Goal: Contribute content: Contribute content

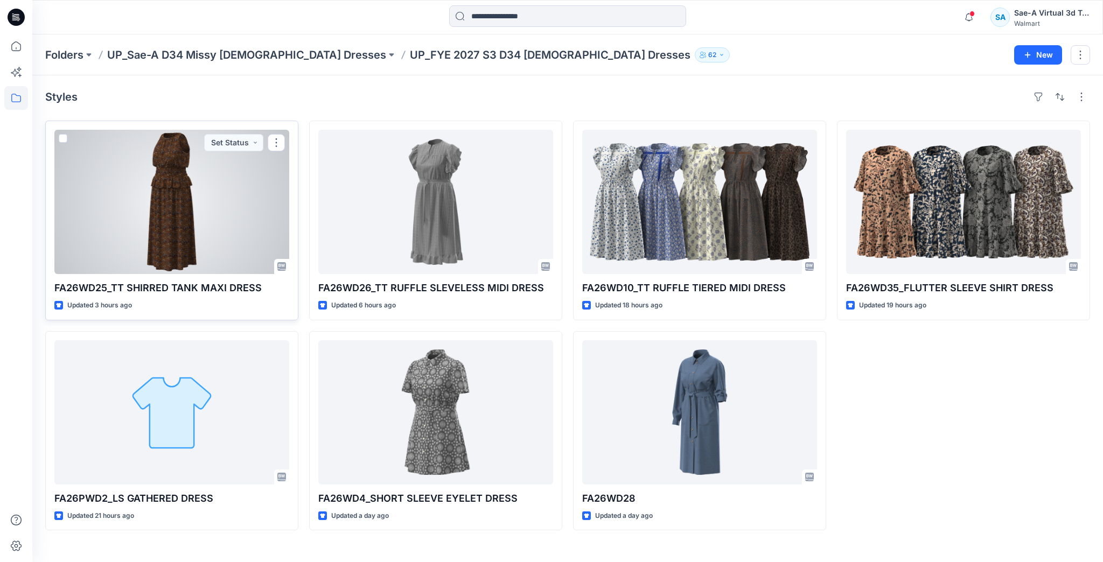
click at [168, 177] on div at bounding box center [171, 202] width 235 height 144
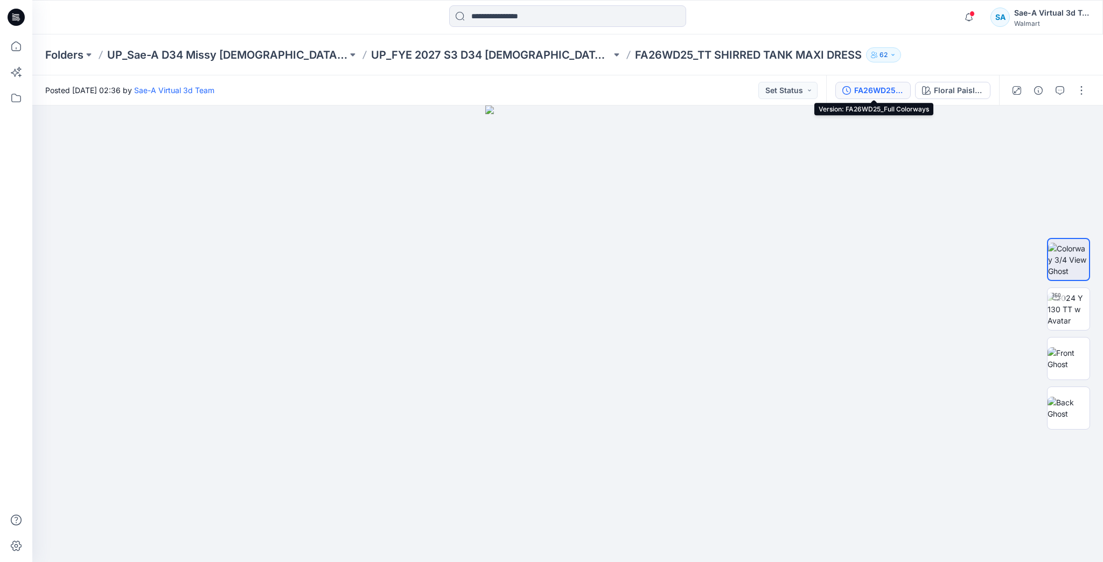
click at [875, 90] on div "FA26WD25_Full Colorways" at bounding box center [879, 91] width 50 height 12
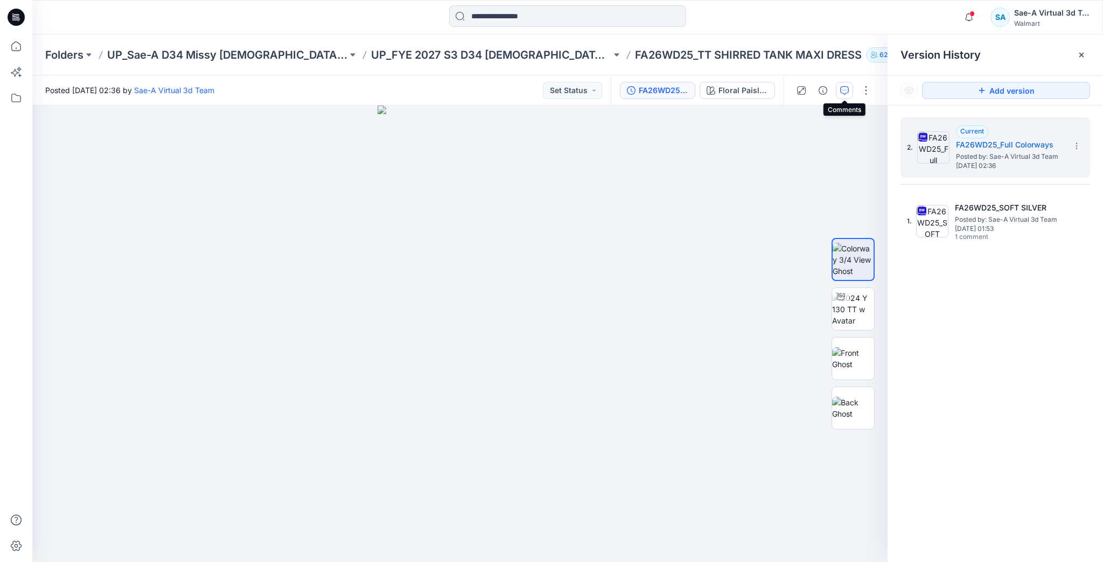
click at [846, 91] on icon "button" at bounding box center [844, 90] width 9 height 9
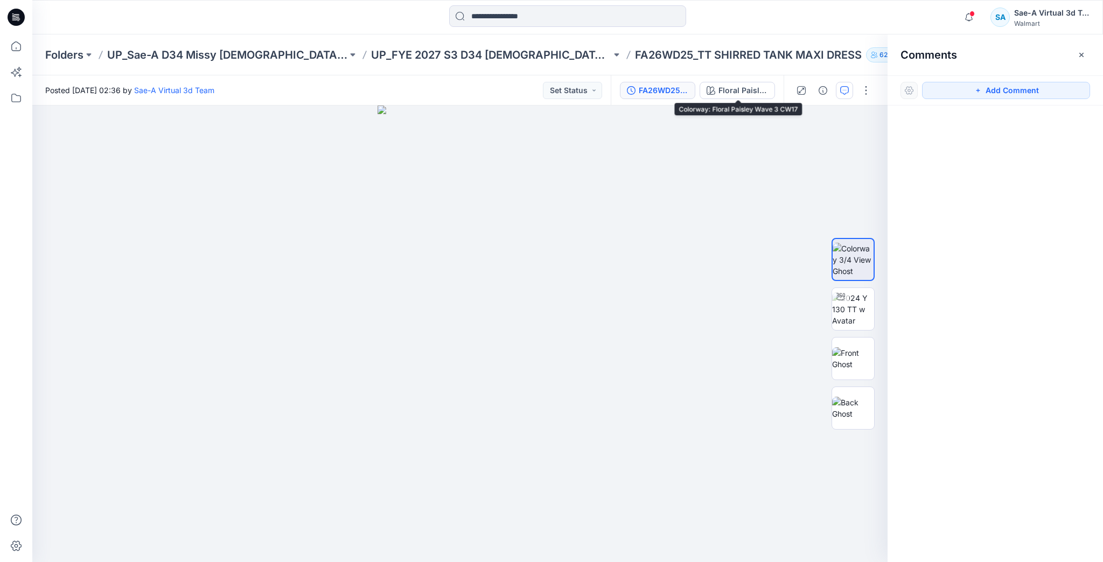
click at [670, 88] on div "FA26WD25_Full Colorways" at bounding box center [664, 91] width 50 height 12
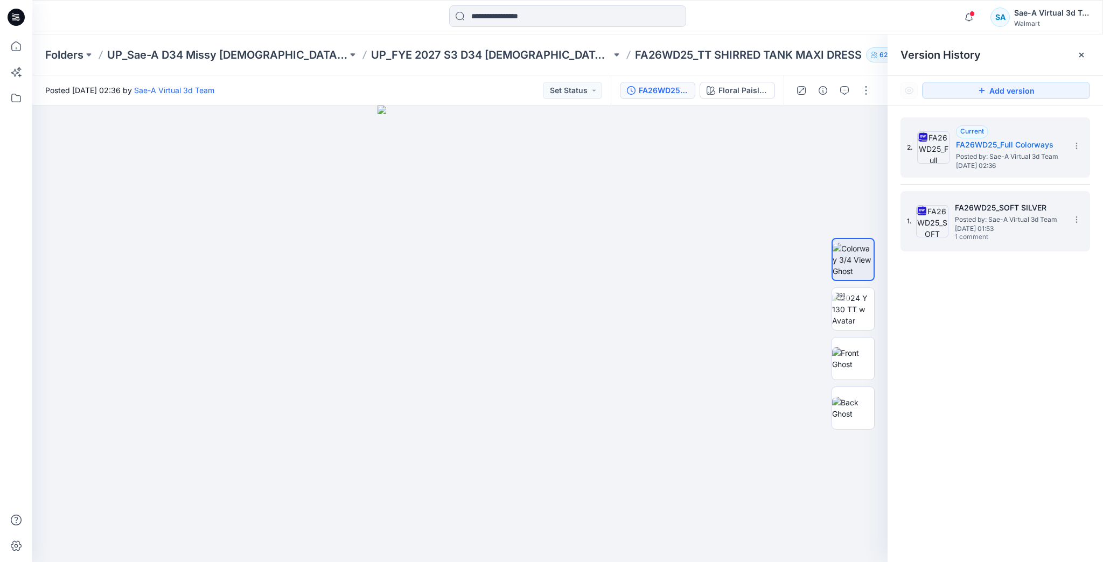
click at [946, 240] on div "1. FA26WD25_SOFT SILVER Posted by: Sae-A Virtual 3d Team Tuesday, September 23,…" at bounding box center [988, 222] width 162 height 52
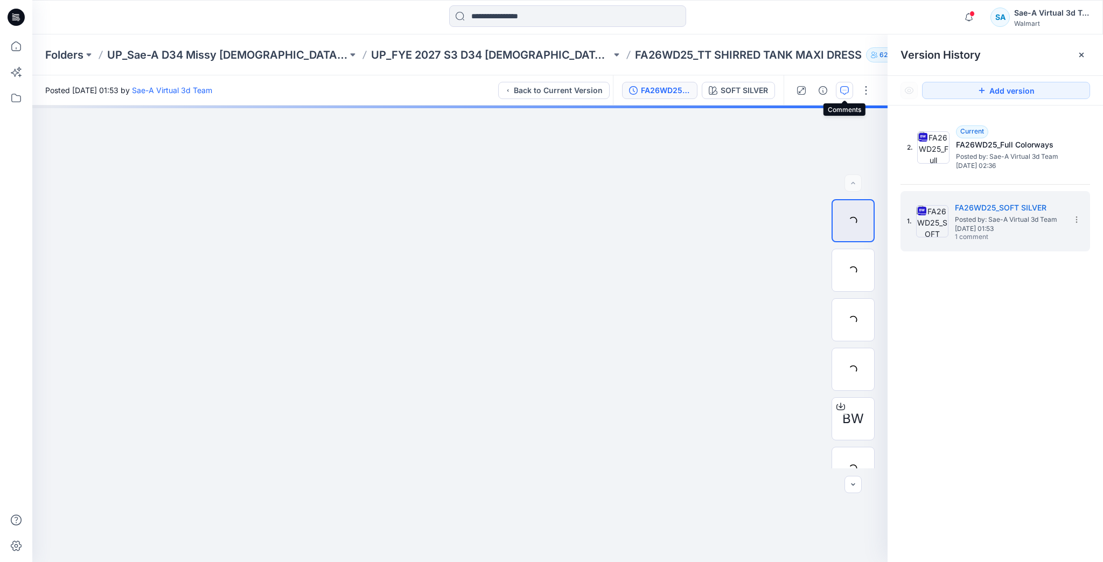
click at [844, 93] on icon "button" at bounding box center [844, 90] width 9 height 9
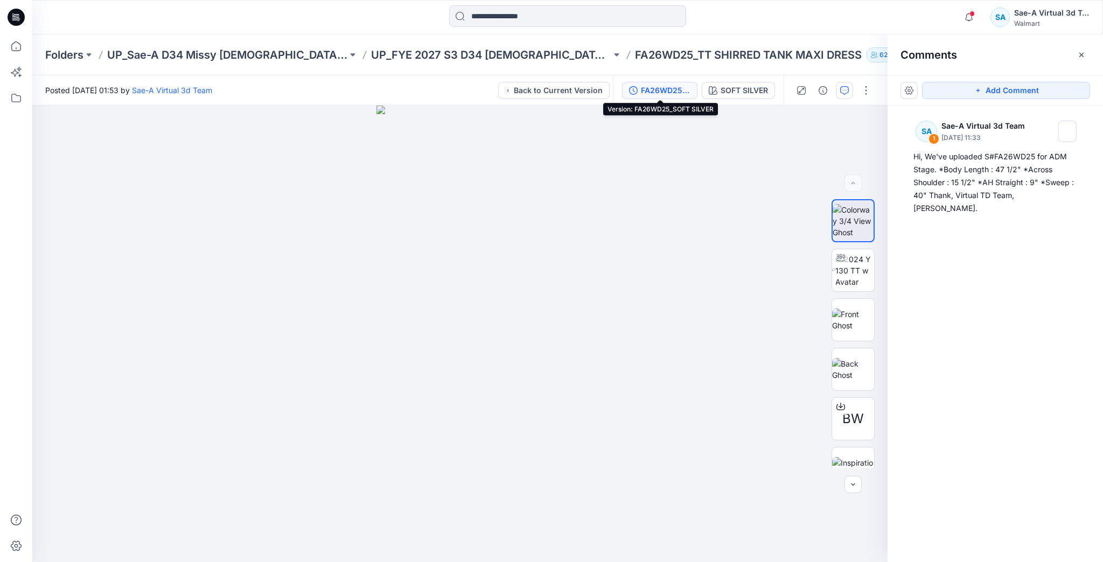
click at [661, 85] on div "FA26WD25_SOFT SILVER" at bounding box center [666, 91] width 50 height 12
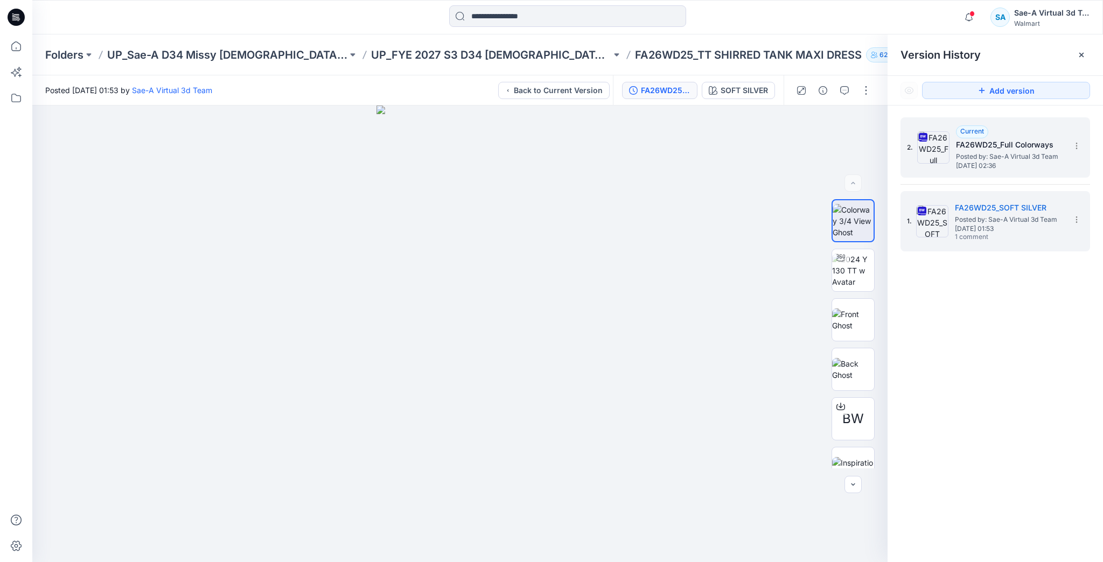
click at [932, 147] on img at bounding box center [933, 147] width 32 height 32
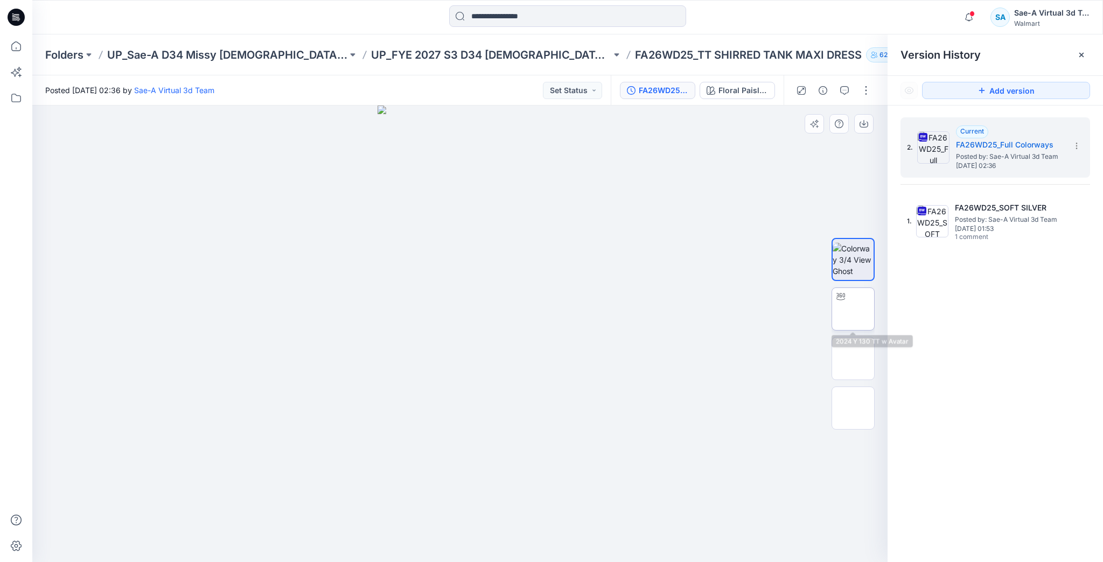
click at [853, 309] on img at bounding box center [853, 309] width 0 height 0
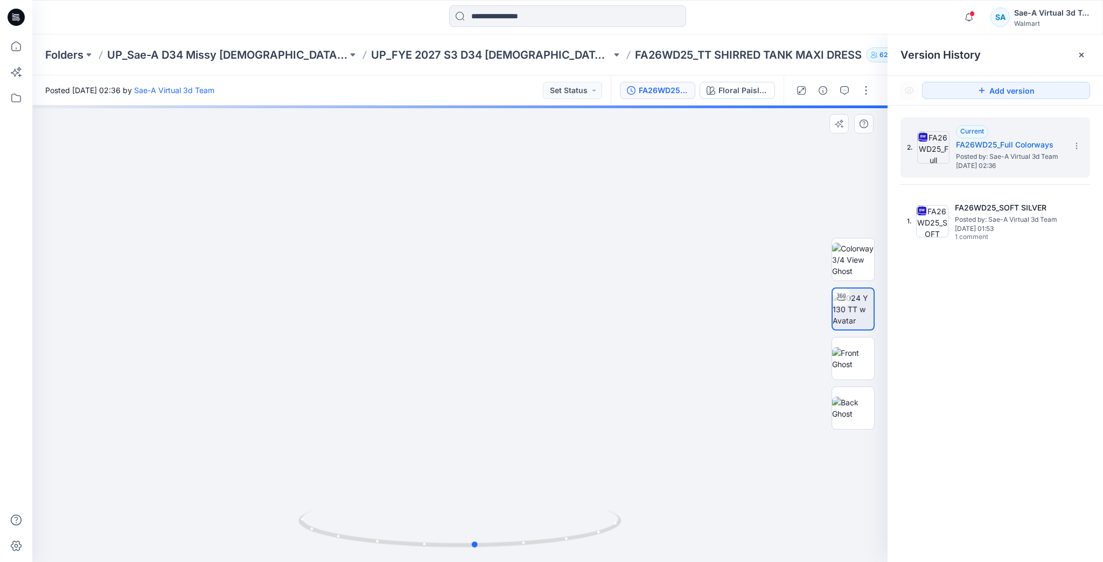
drag, startPoint x: 610, startPoint y: 535, endPoint x: 303, endPoint y: 507, distance: 308.9
click at [303, 507] on div at bounding box center [459, 334] width 855 height 457
click at [864, 91] on button "button" at bounding box center [866, 90] width 17 height 17
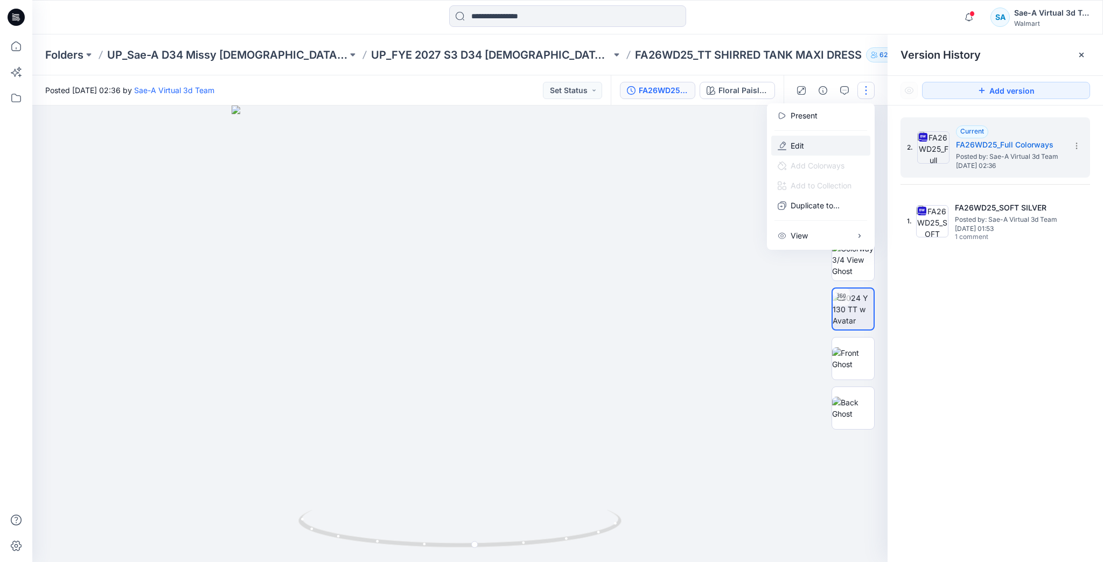
click at [831, 143] on button "Edit" at bounding box center [820, 146] width 99 height 20
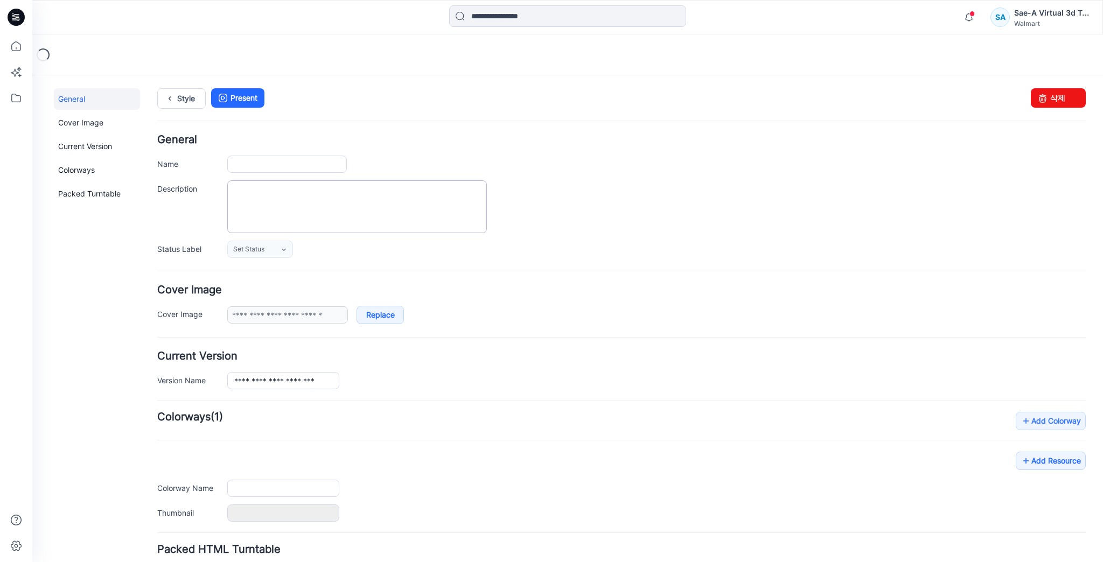
type input "**********"
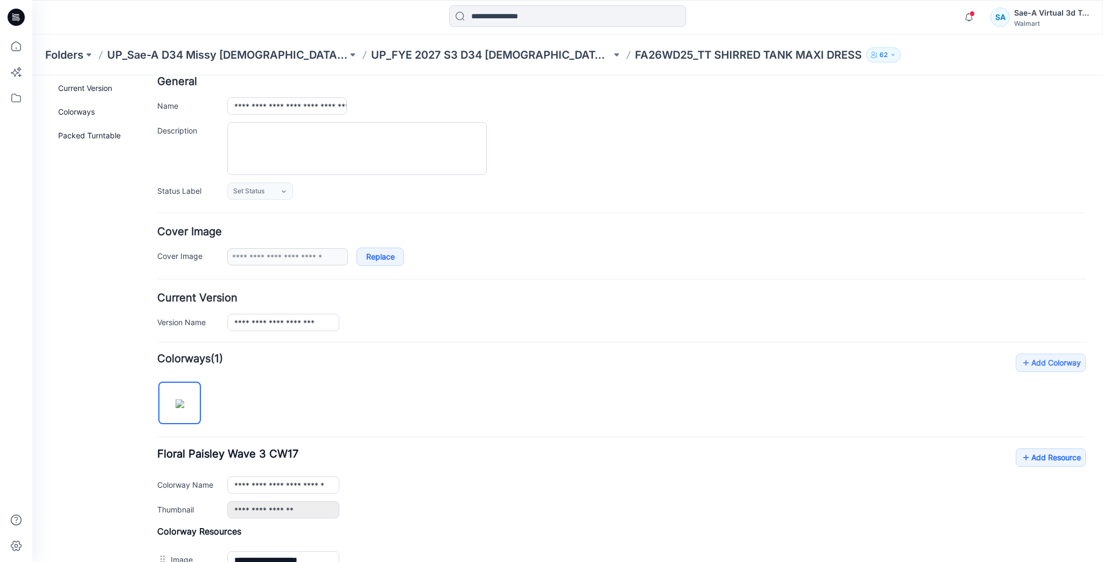
scroll to position [172, 0]
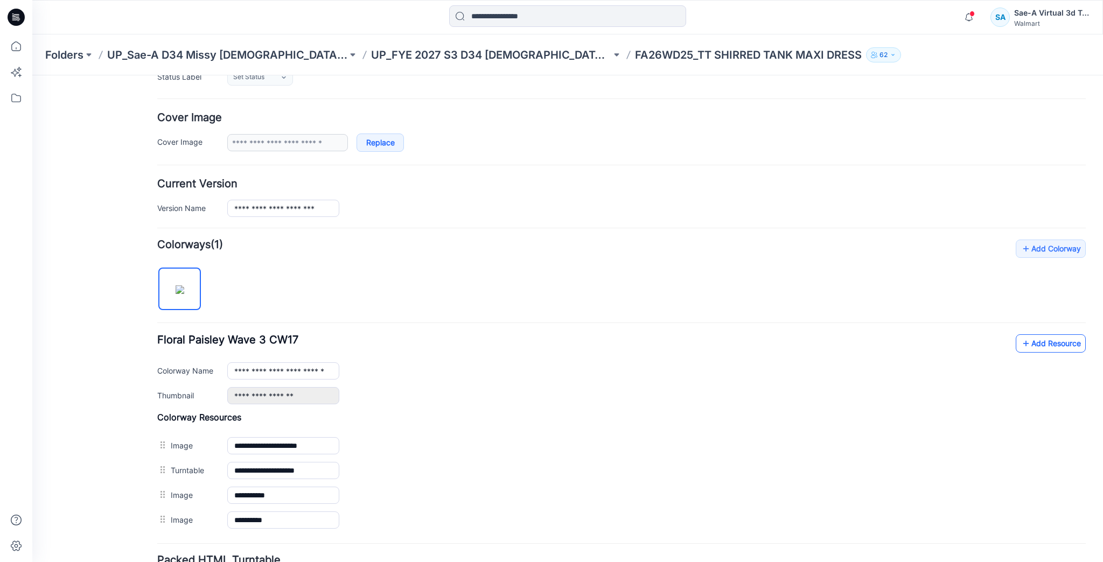
click at [1059, 348] on link "Add Resource" at bounding box center [1051, 344] width 70 height 18
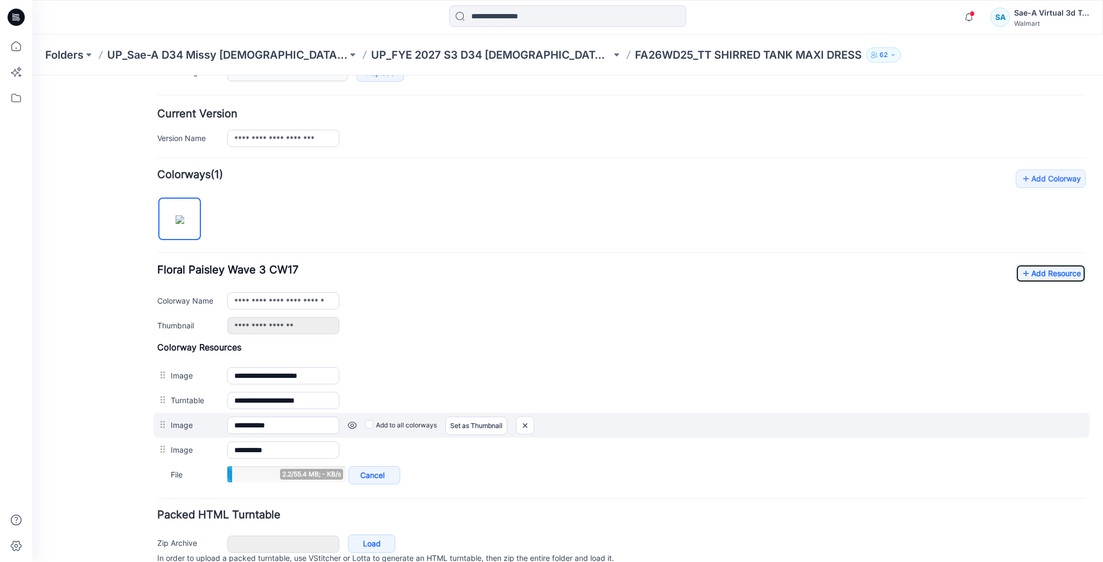
scroll to position [245, 0]
